Goal: Task Accomplishment & Management: Manage account settings

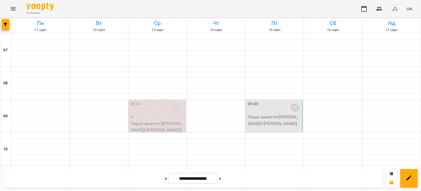
scroll to position [274, 0]
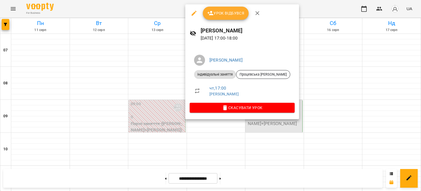
click at [227, 12] on span "Урок відбувся" at bounding box center [225, 13] width 37 height 7
click at [233, 12] on span "Урок відбувся" at bounding box center [225, 13] width 37 height 7
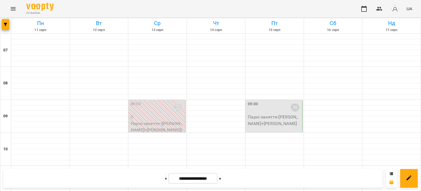
scroll to position [302, 0]
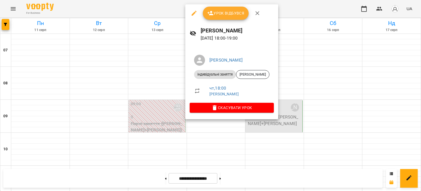
click at [216, 14] on span "Урок відбувся" at bounding box center [225, 13] width 37 height 7
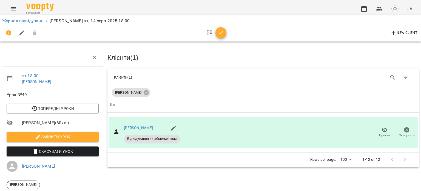
click at [222, 31] on icon "button" at bounding box center [221, 33] width 7 height 7
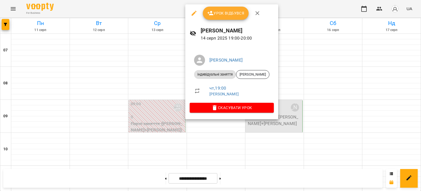
scroll to position [384, 0]
click at [218, 12] on span "Урок відбувся" at bounding box center [225, 13] width 37 height 7
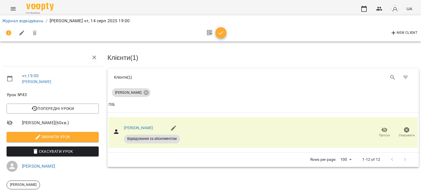
click at [222, 32] on icon "button" at bounding box center [221, 33] width 7 height 7
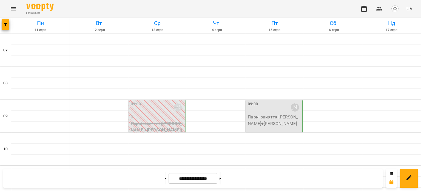
scroll to position [274, 0]
click at [390, 173] on icon at bounding box center [391, 173] width 3 height 3
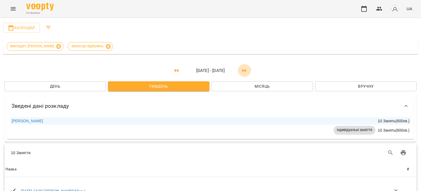
click at [242, 72] on icon "button" at bounding box center [244, 70] width 7 height 7
click at [170, 70] on button "button" at bounding box center [176, 70] width 13 height 13
click at [242, 71] on icon "button" at bounding box center [244, 70] width 5 height 3
